Goal: Transaction & Acquisition: Book appointment/travel/reservation

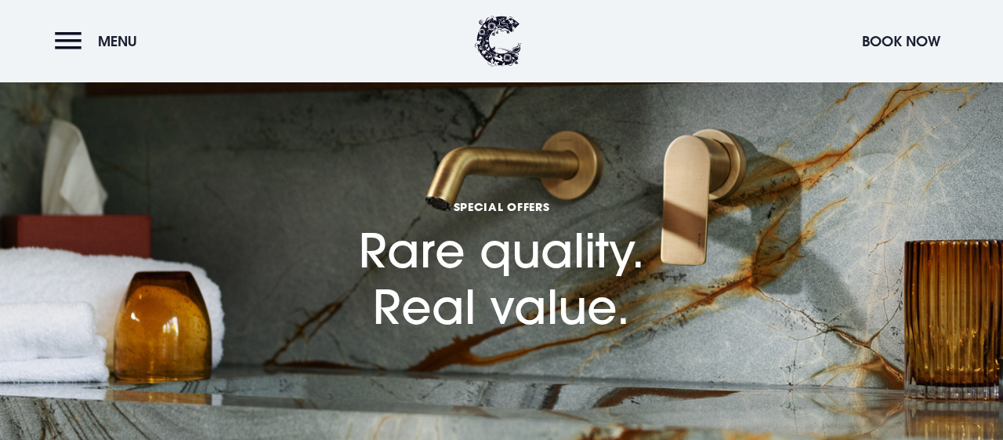
scroll to position [733, 0]
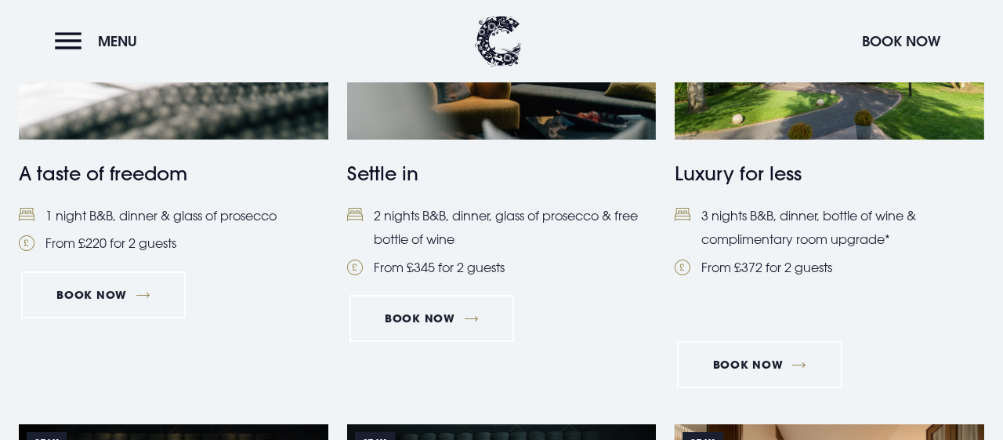
scroll to position [815, 0]
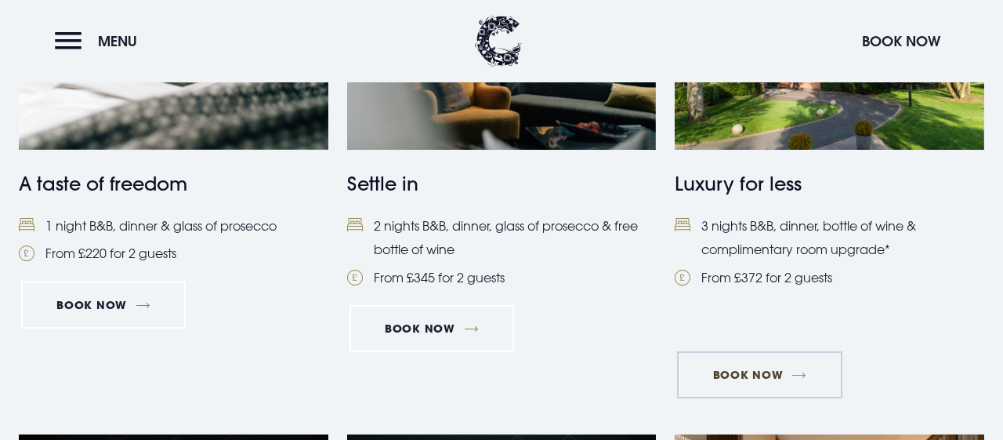
click at [762, 374] on link "Book Now" at bounding box center [759, 374] width 165 height 47
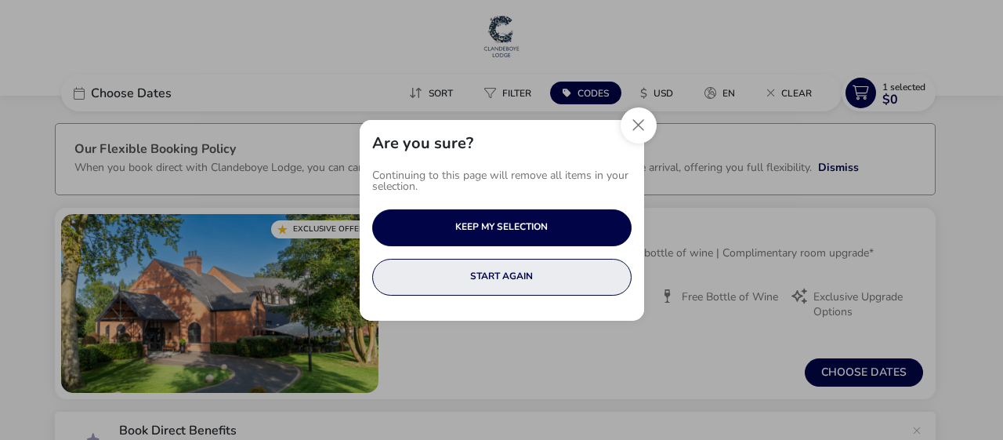
click at [519, 273] on button "START AGAIN" at bounding box center [501, 277] width 259 height 37
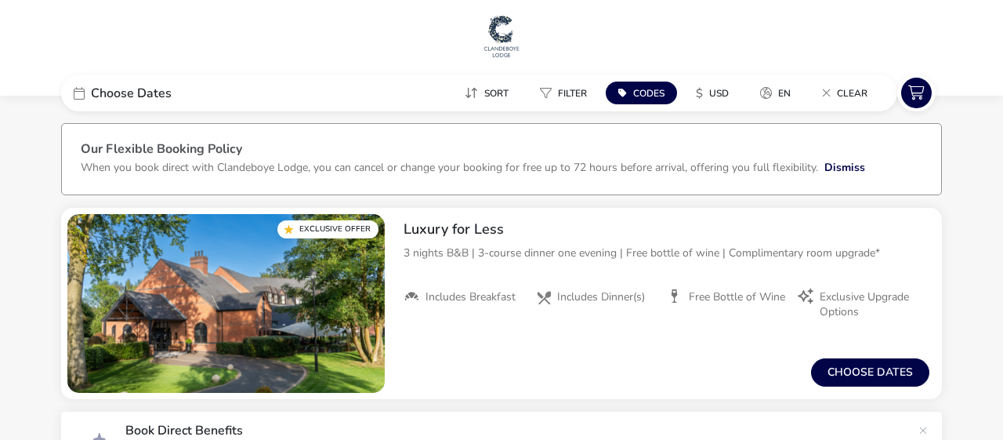
click at [151, 90] on span "Choose Dates" at bounding box center [131, 93] width 81 height 13
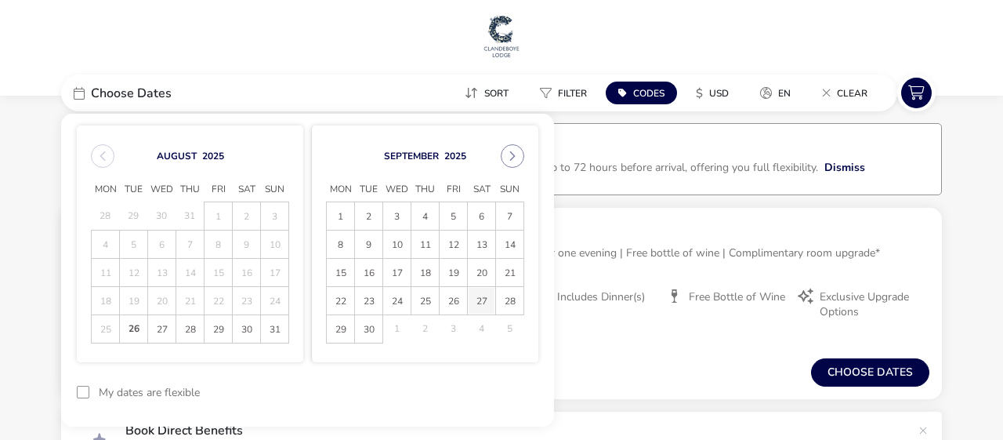
click at [480, 300] on span "27" at bounding box center [481, 300] width 27 height 27
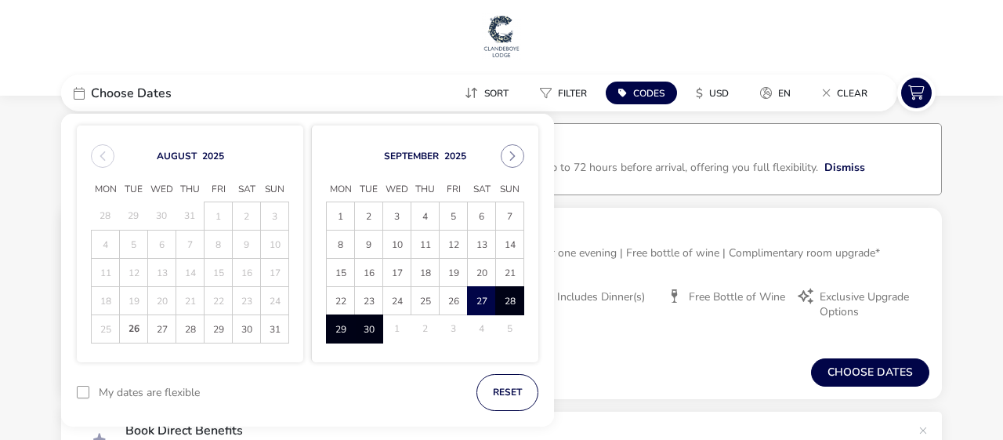
click at [367, 321] on span "30" at bounding box center [368, 328] width 27 height 27
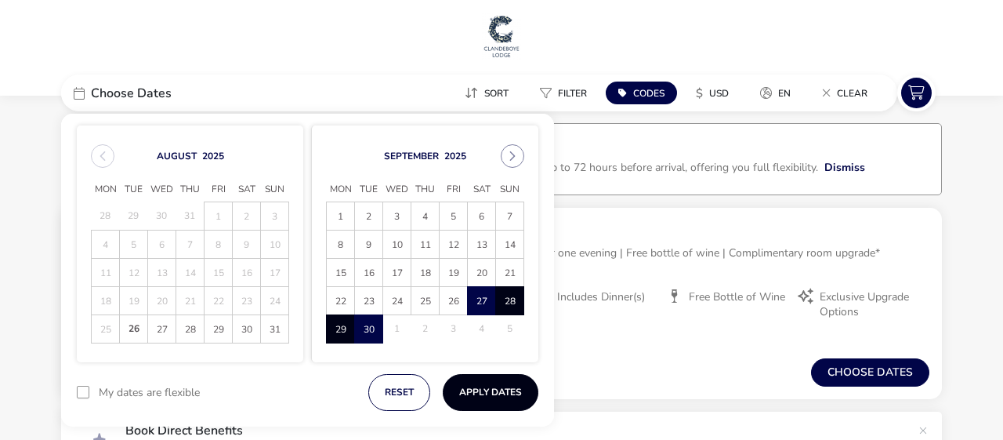
click at [478, 388] on button "Apply Dates" at bounding box center [491, 392] width 96 height 37
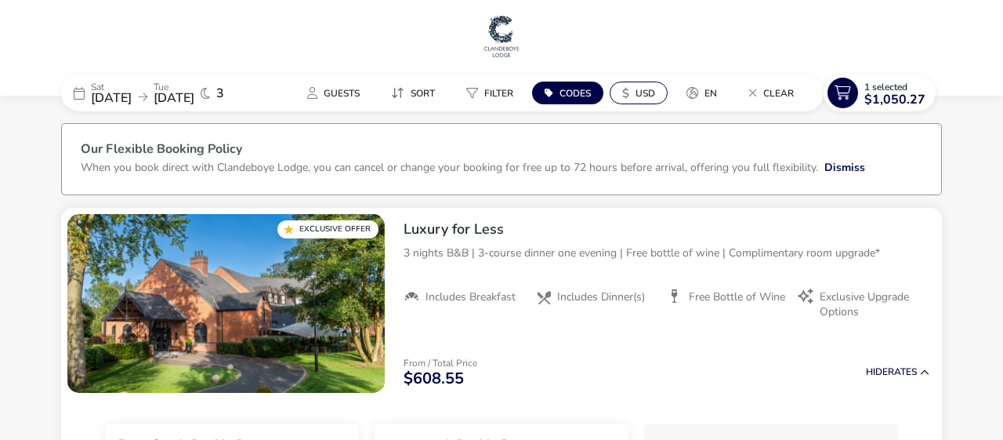
click at [636, 92] on button "$ USD" at bounding box center [639, 92] width 58 height 23
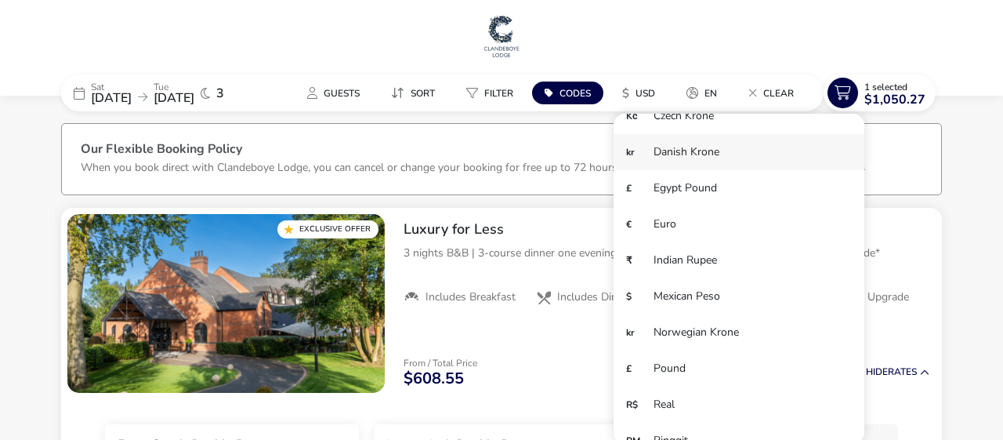
scroll to position [108, 0]
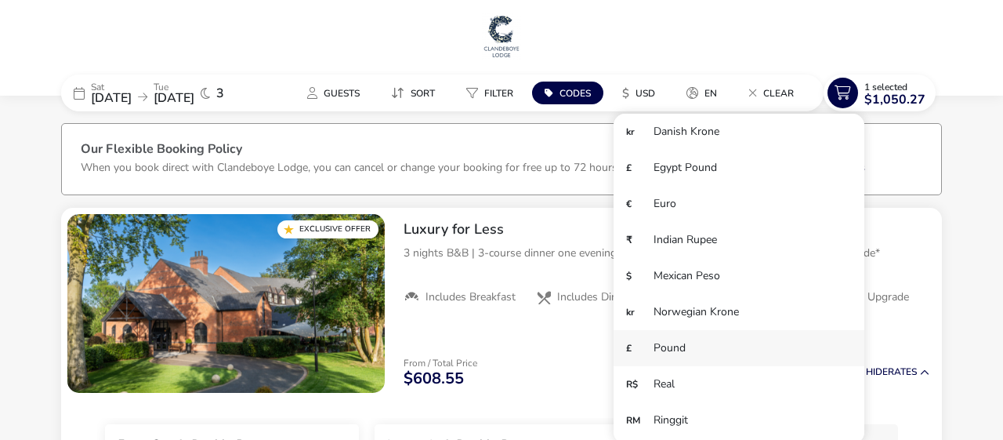
click at [680, 346] on li "£ Pound" at bounding box center [739, 348] width 251 height 36
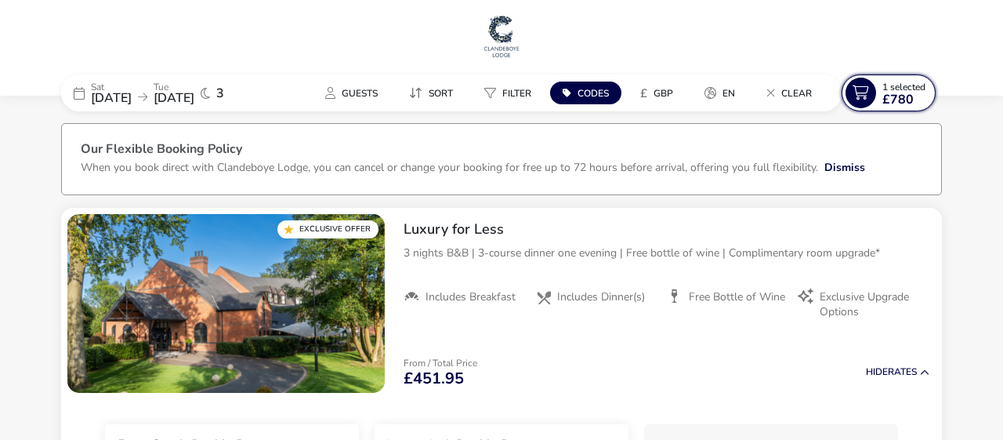
click at [863, 100] on icon at bounding box center [860, 93] width 31 height 31
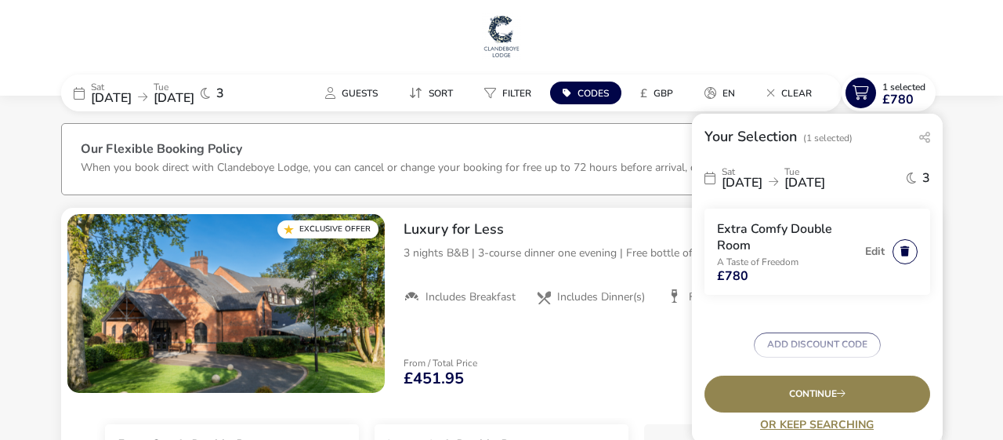
click at [905, 252] on button "button" at bounding box center [904, 251] width 25 height 25
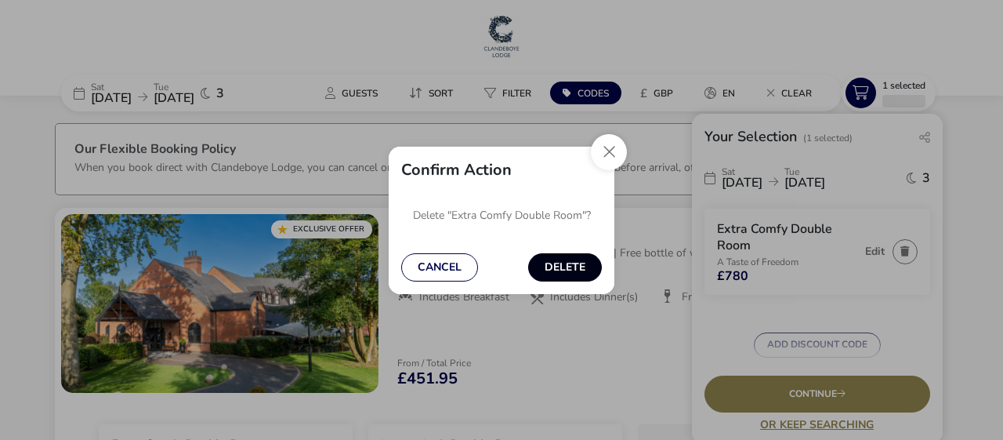
click at [559, 266] on button "Delete" at bounding box center [565, 267] width 74 height 28
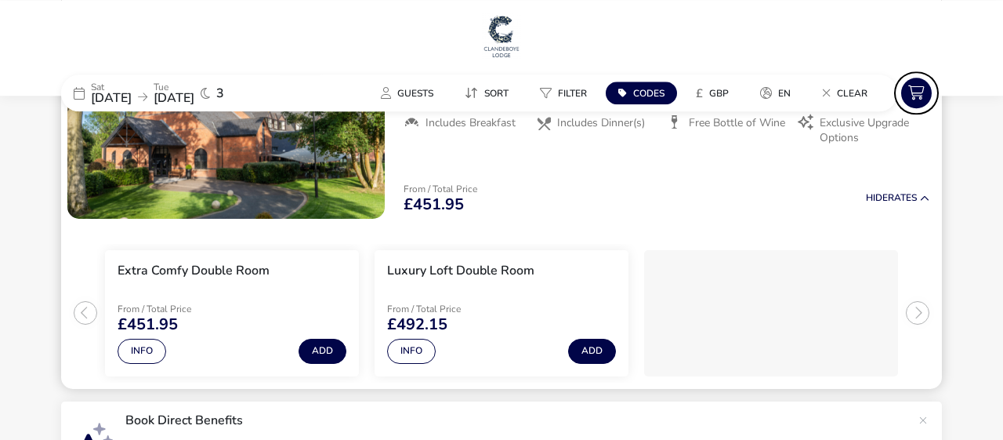
scroll to position [0, 0]
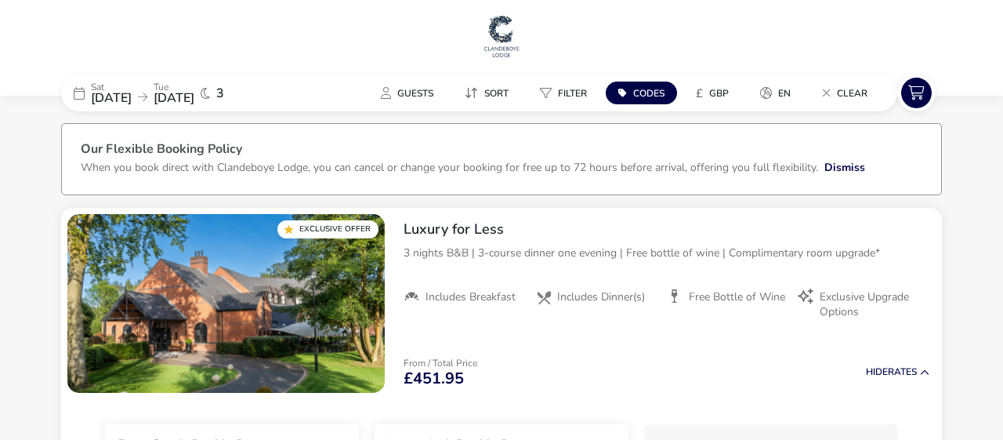
click at [498, 37] on img at bounding box center [501, 36] width 39 height 47
